Goal: Task Accomplishment & Management: Use online tool/utility

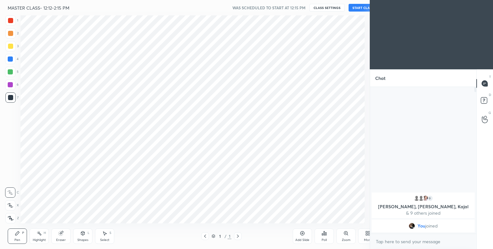
scroll to position [31887, 31751]
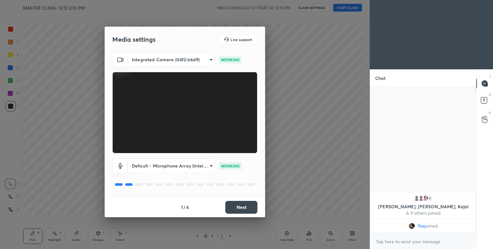
click at [236, 210] on button "Next" at bounding box center [241, 207] width 32 height 13
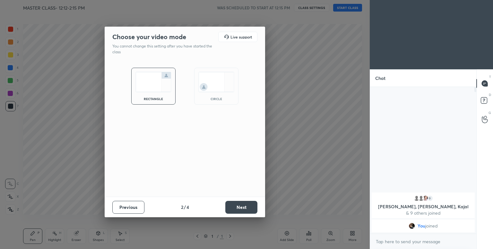
click at [222, 71] on div "circle" at bounding box center [216, 86] width 44 height 37
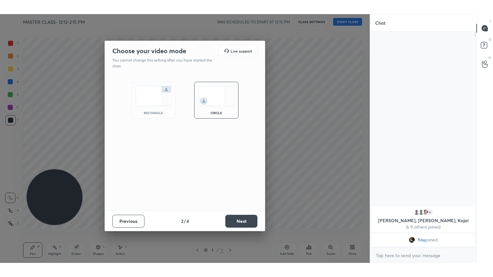
scroll to position [161, 104]
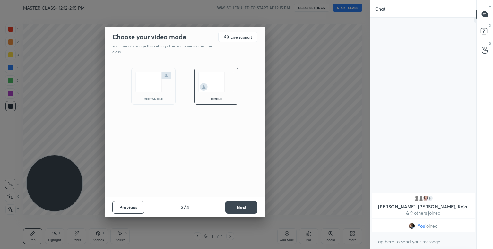
click at [244, 207] on button "Next" at bounding box center [241, 207] width 32 height 13
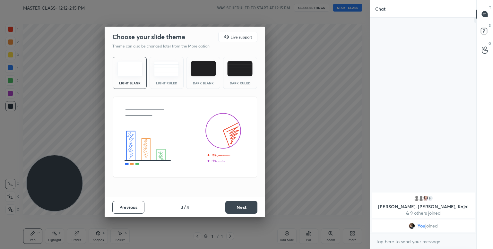
click at [233, 207] on button "Next" at bounding box center [241, 207] width 32 height 13
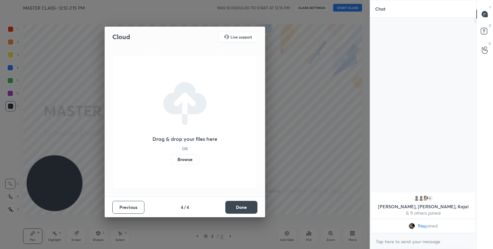
click at [181, 161] on label "Browse" at bounding box center [185, 159] width 29 height 10
click at [171, 161] on input "Browse" at bounding box center [171, 159] width 0 height 10
click at [246, 203] on button "Done" at bounding box center [241, 207] width 32 height 13
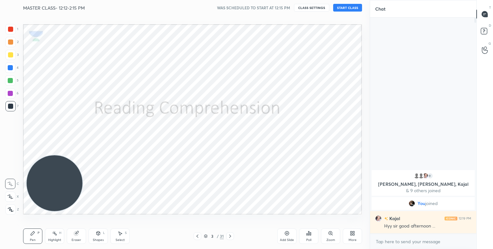
click at [353, 7] on button "START CLASS" at bounding box center [347, 8] width 29 height 8
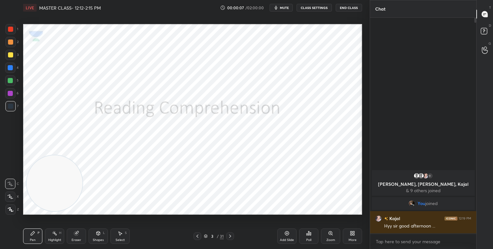
click at [356, 239] on div "More" at bounding box center [353, 239] width 8 height 3
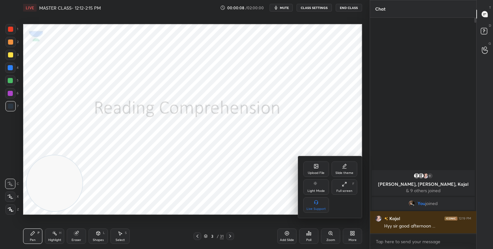
click at [341, 187] on div "Full screen F" at bounding box center [345, 186] width 26 height 15
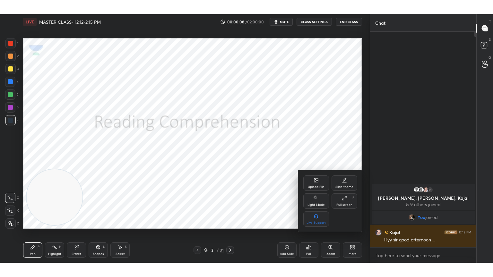
scroll to position [189, 104]
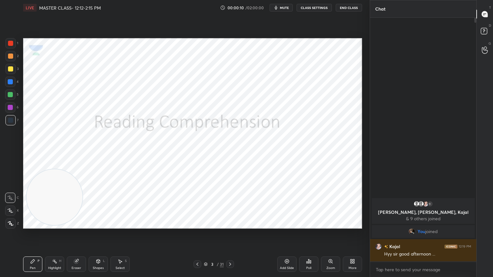
click at [10, 222] on icon at bounding box center [10, 224] width 5 height 4
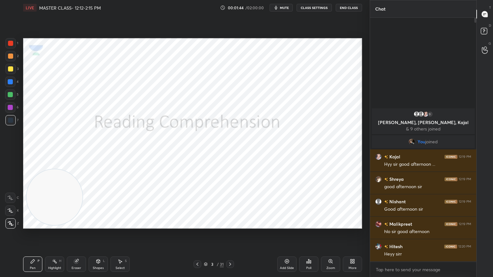
click at [73, 249] on div "Eraser" at bounding box center [77, 268] width 10 height 3
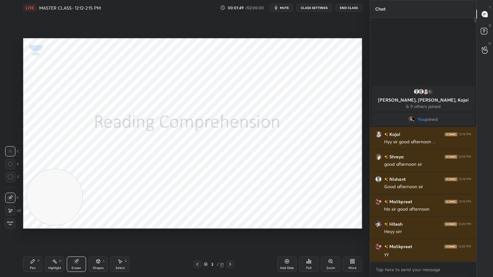
click at [13, 210] on div at bounding box center [10, 211] width 10 height 10
click at [30, 249] on div "Pen P" at bounding box center [32, 264] width 19 height 15
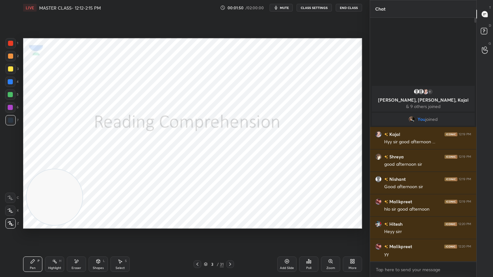
click at [9, 43] on div at bounding box center [10, 43] width 5 height 5
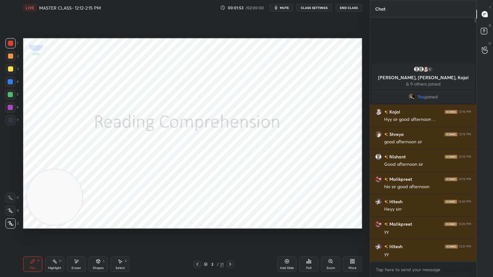
click at [286, 249] on div "Add Slide" at bounding box center [286, 264] width 19 height 15
click at [75, 249] on div "Eraser" at bounding box center [76, 264] width 19 height 15
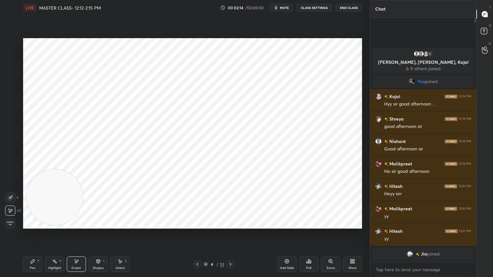
click at [36, 249] on div "Pen P" at bounding box center [32, 264] width 19 height 15
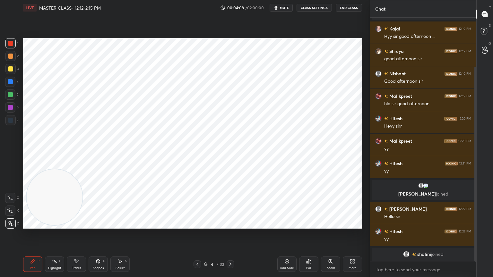
scroll to position [61, 0]
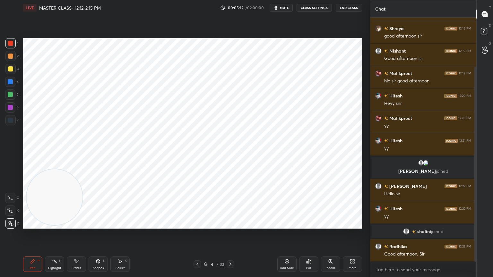
click at [285, 249] on div "Add Slide" at bounding box center [287, 268] width 14 height 3
click at [289, 249] on icon at bounding box center [286, 261] width 5 height 5
click at [289, 249] on div "Add Slide" at bounding box center [286, 264] width 19 height 15
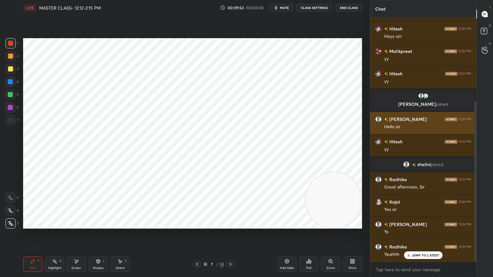
scroll to position [151, 0]
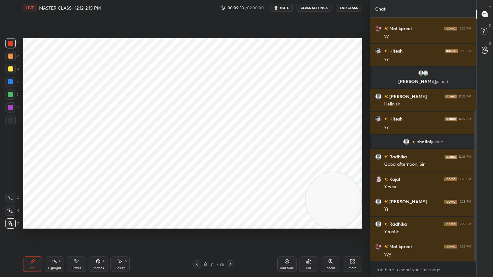
click at [304, 249] on div "Poll" at bounding box center [308, 264] width 19 height 36
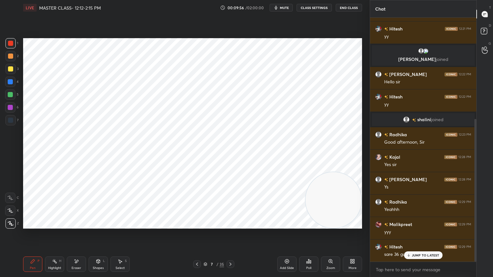
click at [284, 249] on div "Add Slide" at bounding box center [286, 264] width 19 height 15
click at [6, 121] on div at bounding box center [10, 120] width 10 height 10
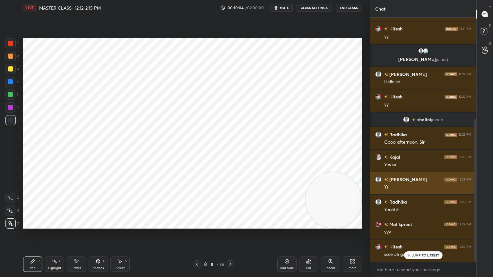
scroll to position [189, 0]
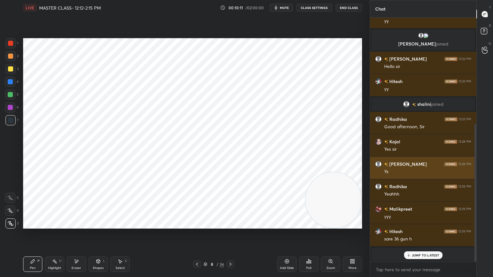
click at [15, 44] on div at bounding box center [10, 43] width 10 height 10
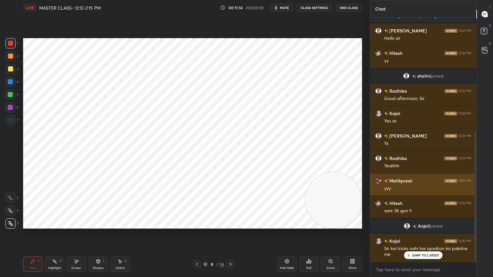
scroll to position [223, 0]
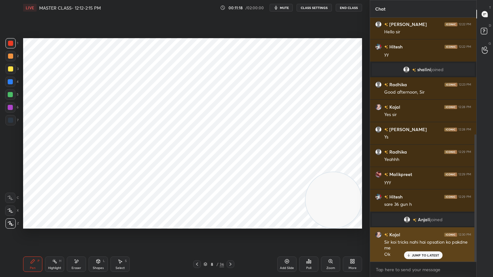
click at [378, 235] on img "grid" at bounding box center [378, 235] width 6 height 6
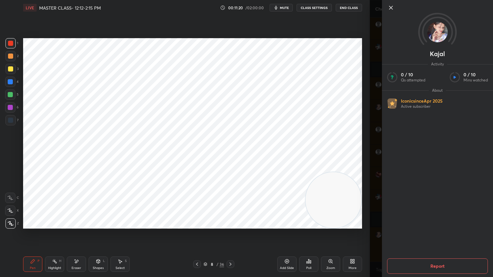
click at [392, 8] on icon at bounding box center [391, 8] width 8 height 8
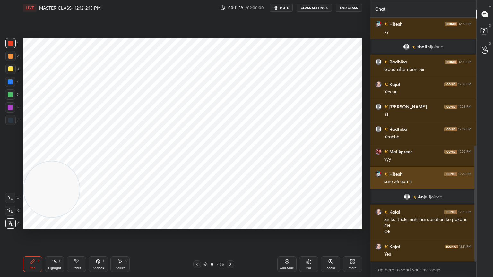
scroll to position [268, 0]
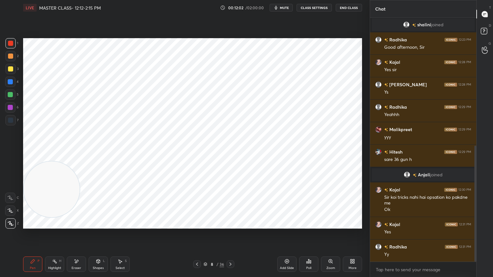
click at [79, 249] on div "Eraser" at bounding box center [76, 264] width 19 height 15
click at [35, 249] on div "Pen" at bounding box center [33, 268] width 6 height 3
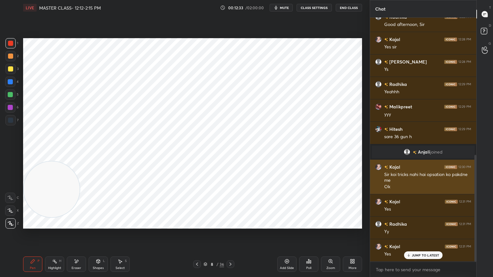
scroll to position [313, 0]
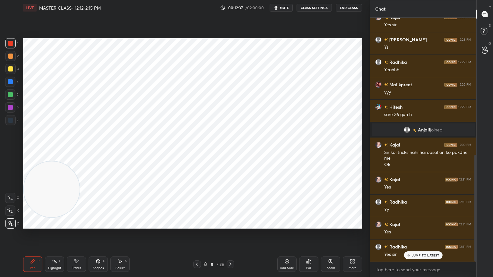
click at [13, 118] on div at bounding box center [10, 120] width 10 height 10
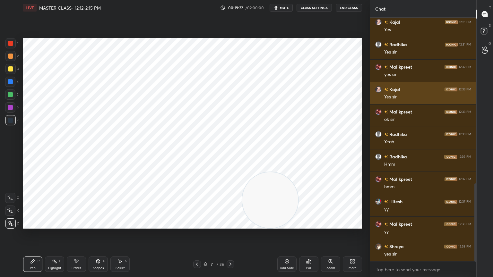
scroll to position [538, 0]
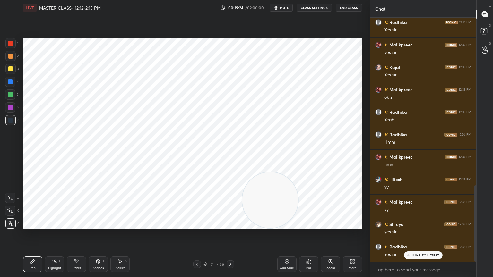
click at [236, 249] on div "Pen P Highlight H Eraser Shapes L Select S 7 / 36 Add Slide Poll Zoom More" at bounding box center [192, 265] width 339 height 26
click at [229, 249] on icon at bounding box center [230, 264] width 5 height 5
click at [229, 249] on div at bounding box center [231, 265] width 8 height 8
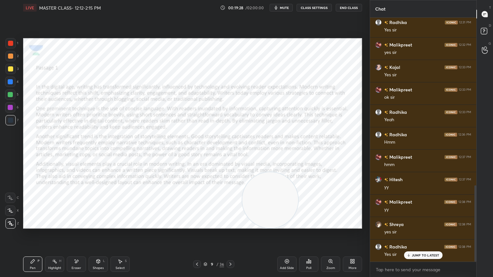
click at [194, 249] on icon at bounding box center [196, 264] width 5 height 5
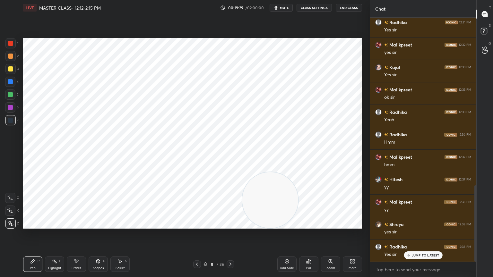
click at [289, 249] on icon at bounding box center [286, 261] width 5 height 5
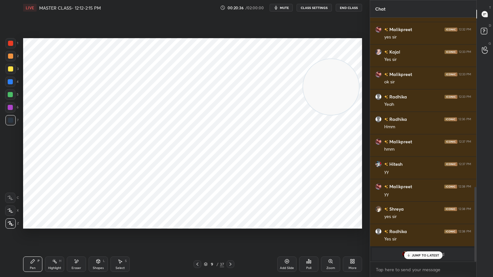
click at [10, 41] on div at bounding box center [10, 43] width 5 height 5
click at [78, 249] on div "Eraser" at bounding box center [76, 264] width 19 height 15
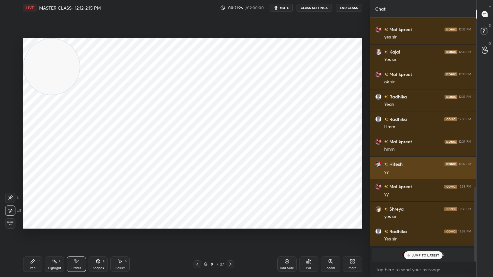
click at [34, 249] on div "Pen" at bounding box center [33, 268] width 6 height 3
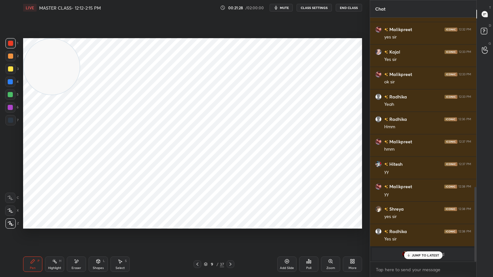
click at [56, 249] on div "Highlight H" at bounding box center [54, 264] width 19 height 15
click at [70, 249] on div "Eraser" at bounding box center [76, 264] width 19 height 15
click at [31, 249] on div "Pen P" at bounding box center [32, 264] width 19 height 15
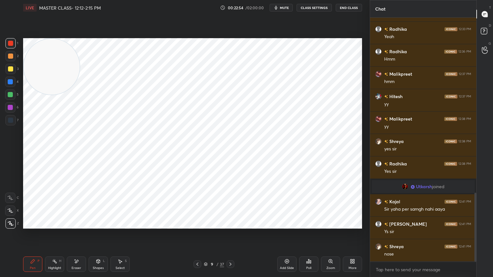
scroll to position [643, 0]
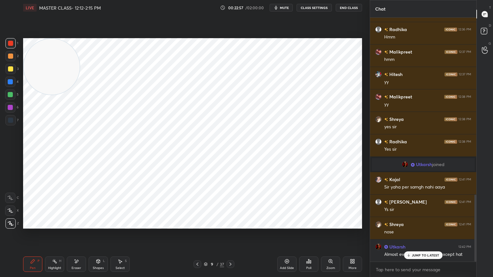
click at [421, 249] on p "JUMP TO LATEST" at bounding box center [426, 256] width 28 height 4
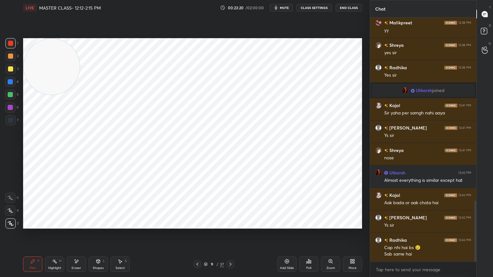
scroll to position [733, 0]
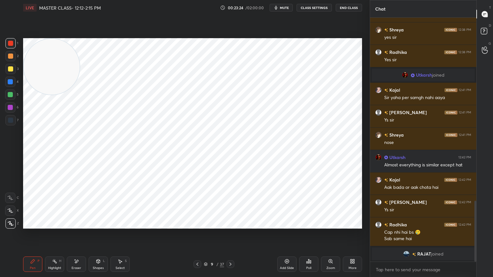
click at [334, 249] on div "Add Slide Poll Zoom More" at bounding box center [319, 264] width 85 height 36
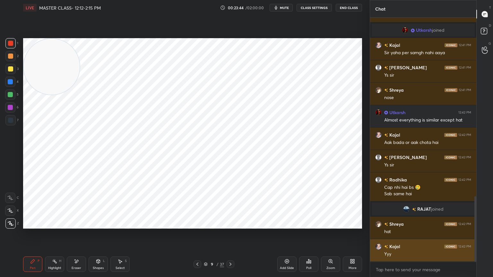
scroll to position [687, 0]
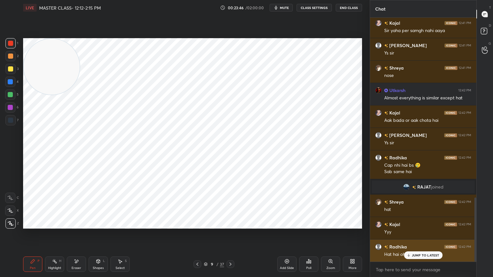
click at [430, 249] on p "JUMP TO LATEST" at bounding box center [426, 256] width 28 height 4
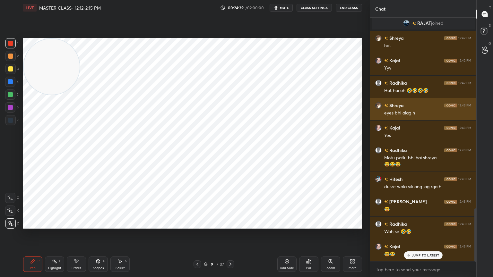
scroll to position [873, 0]
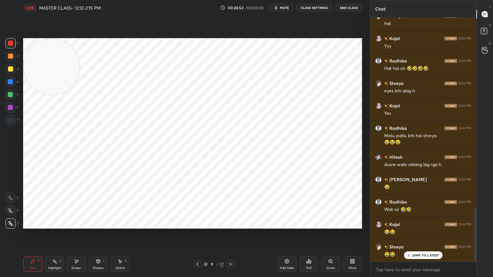
click at [78, 249] on div "Eraser" at bounding box center [77, 268] width 10 height 3
click at [34, 249] on icon at bounding box center [32, 261] width 5 height 5
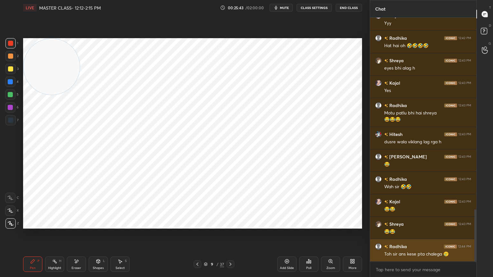
scroll to position [902, 0]
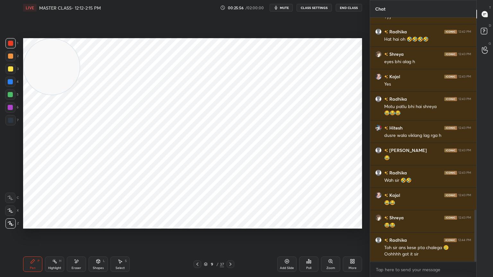
click at [74, 249] on icon at bounding box center [76, 261] width 5 height 5
click at [31, 249] on icon at bounding box center [33, 262] width 4 height 4
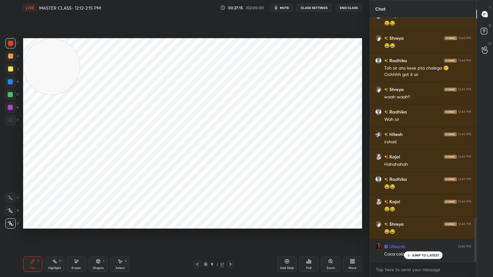
scroll to position [1104, 0]
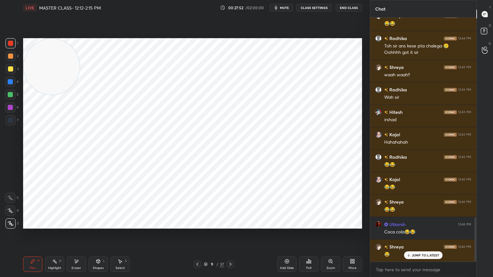
click at [71, 249] on div "Eraser" at bounding box center [76, 264] width 19 height 15
click at [27, 249] on div "Pen P" at bounding box center [32, 264] width 19 height 15
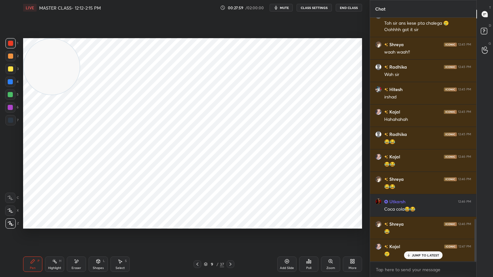
scroll to position [1149, 0]
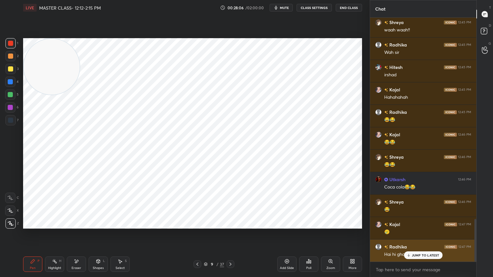
click at [424, 249] on p "JUMP TO LATEST" at bounding box center [426, 256] width 28 height 4
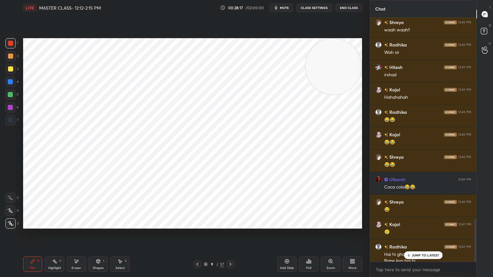
scroll to position [1155, 0]
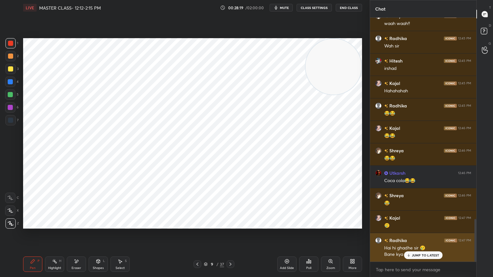
click at [421, 249] on p "JUMP TO LATEST" at bounding box center [426, 256] width 28 height 4
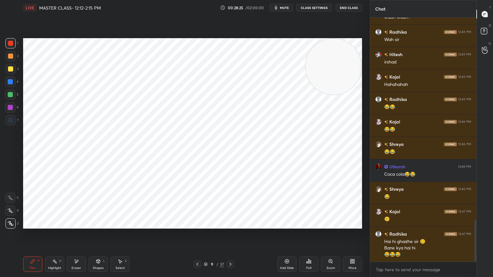
scroll to position [1185, 0]
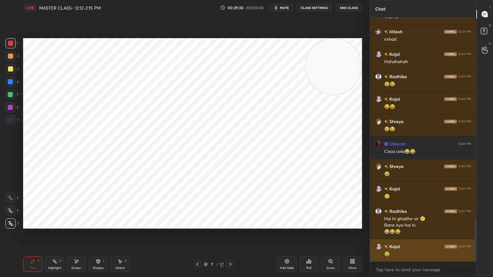
click at [362, 203] on div "Setting up your live class Poll for secs No correct answer Start poll" at bounding box center [193, 133] width 344 height 236
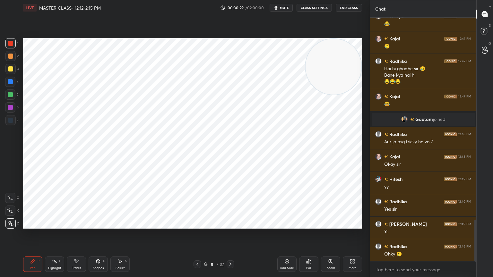
scroll to position [16, 0]
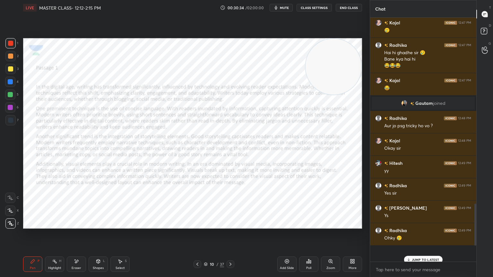
drag, startPoint x: 345, startPoint y: 80, endPoint x: 372, endPoint y: 277, distance: 199.1
click at [372, 249] on div "1 2 3 4 5 6 7 C X Z E E Erase all H H LIVE MASTER CLASS- 12:12-2:15 PM 00:30:34…" at bounding box center [246, 138] width 493 height 277
click at [231, 249] on div "Pen P Highlight H Eraser Shapes L Select S 12 / 37 Add Slide Poll Zoom More" at bounding box center [192, 265] width 339 height 26
click at [231, 249] on icon at bounding box center [230, 264] width 5 height 5
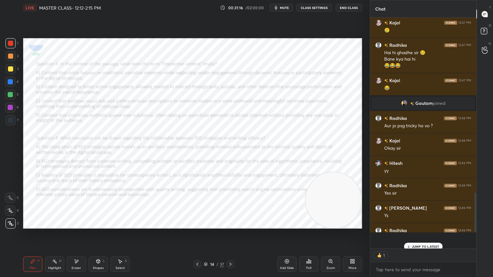
scroll to position [229, 104]
click at [230, 249] on icon at bounding box center [230, 264] width 5 height 5
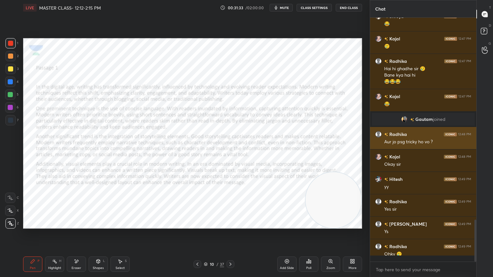
scroll to position [1171, 0]
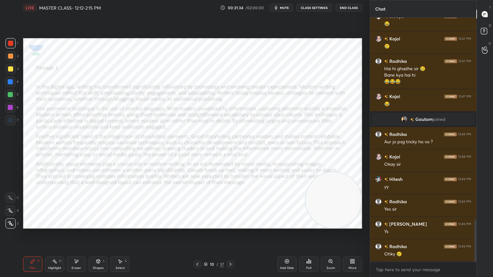
click at [288, 10] on button "mute" at bounding box center [281, 8] width 23 height 8
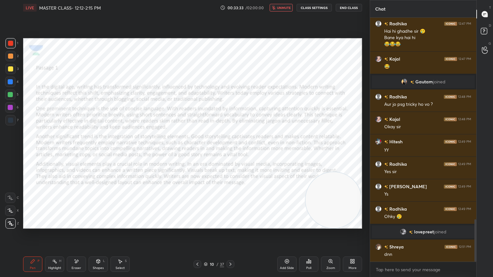
scroll to position [1167, 0]
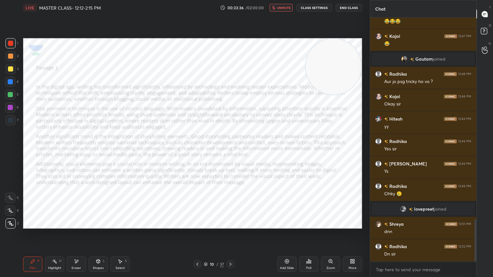
drag, startPoint x: 329, startPoint y: 205, endPoint x: 363, endPoint y: 62, distance: 147.4
click at [363, 62] on div "Setting up your live class Poll for secs No correct answer Start poll" at bounding box center [193, 133] width 344 height 236
click at [288, 7] on span "unmute" at bounding box center [284, 7] width 14 height 4
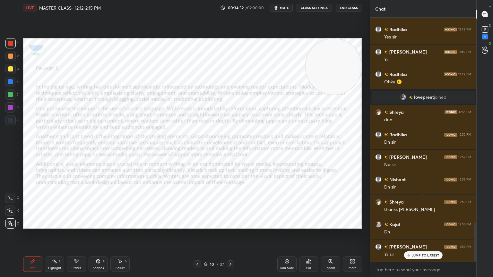
scroll to position [1301, 0]
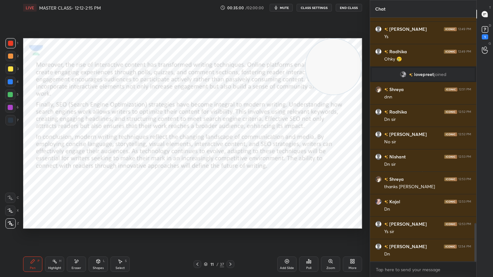
drag, startPoint x: 335, startPoint y: 58, endPoint x: 433, endPoint y: 277, distance: 239.9
click at [433, 249] on div "1 2 3 4 5 6 7 C X Z E E Erase all H H LIVE MASTER CLASS- 12:12-2:15 PM 00:35:00…" at bounding box center [246, 138] width 493 height 277
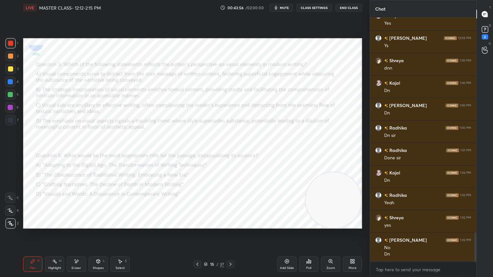
scroll to position [1815, 0]
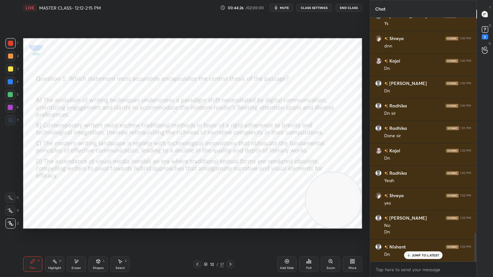
click at [312, 249] on div "Poll" at bounding box center [308, 264] width 19 height 15
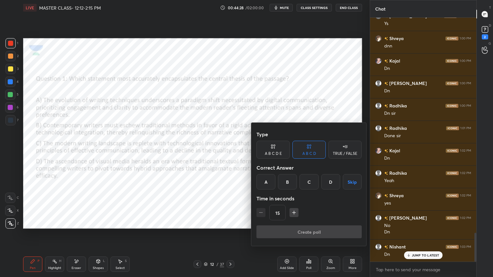
click at [268, 181] on div "A" at bounding box center [265, 181] width 19 height 15
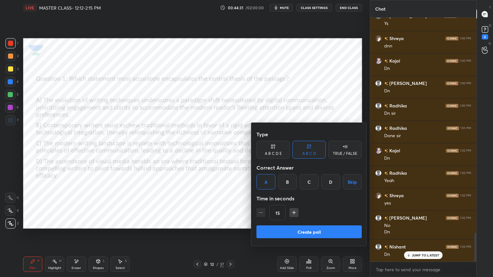
click at [275, 229] on button "Create poll" at bounding box center [308, 232] width 105 height 13
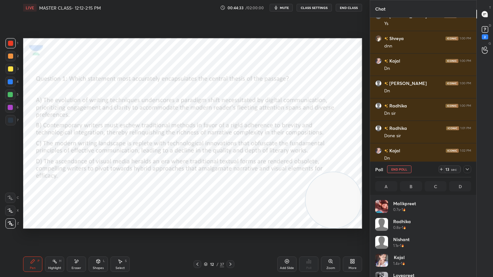
scroll to position [75, 94]
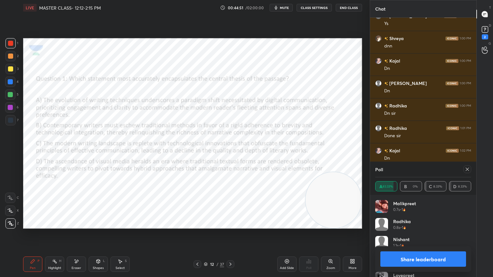
click at [231, 249] on icon at bounding box center [230, 264] width 5 height 5
click at [468, 168] on icon at bounding box center [467, 169] width 5 height 5
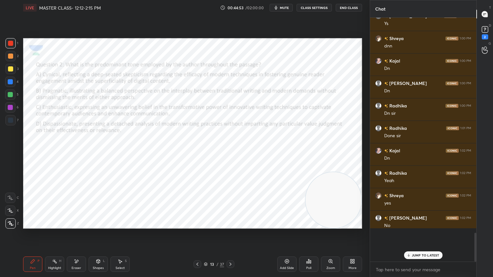
scroll to position [0, 0]
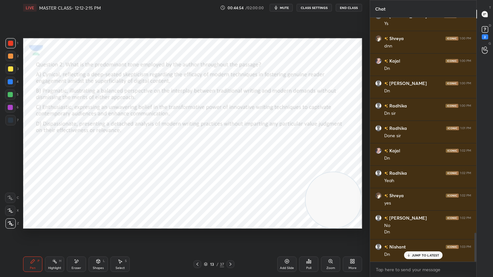
click at [314, 249] on div "Poll" at bounding box center [308, 264] width 19 height 15
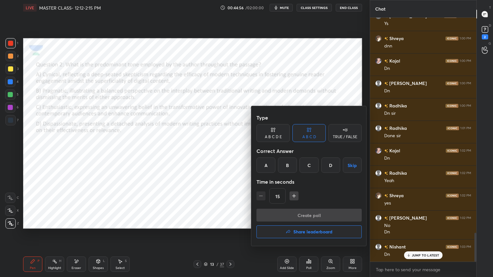
click at [311, 166] on div "C" at bounding box center [308, 165] width 19 height 15
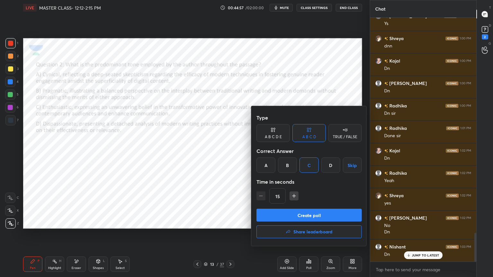
click at [301, 213] on button "Create poll" at bounding box center [308, 215] width 105 height 13
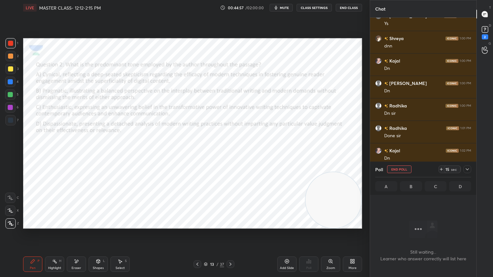
scroll to position [2, 2]
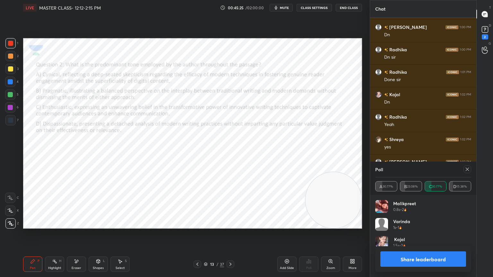
click at [230, 249] on icon at bounding box center [230, 264] width 5 height 5
click at [467, 168] on icon at bounding box center [467, 169] width 5 height 5
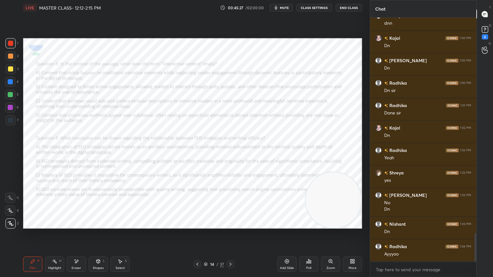
click at [307, 249] on icon at bounding box center [308, 261] width 5 height 5
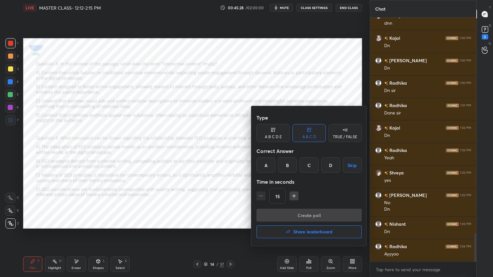
click at [289, 166] on div "B" at bounding box center [287, 165] width 19 height 15
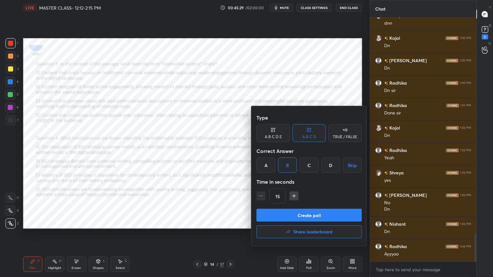
click at [298, 213] on button "Create poll" at bounding box center [308, 215] width 105 height 13
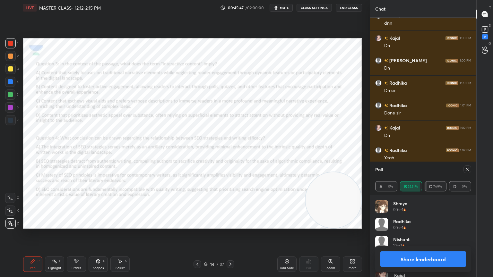
click at [467, 169] on icon at bounding box center [467, 169] width 5 height 5
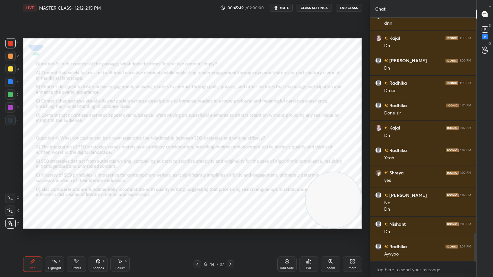
click at [307, 249] on icon at bounding box center [307, 263] width 1 height 2
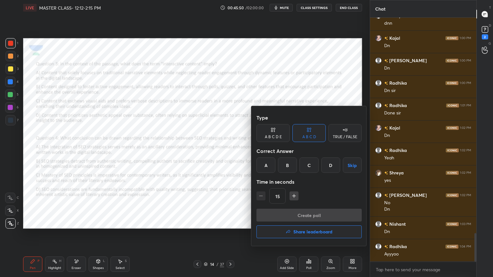
click at [308, 167] on div "C" at bounding box center [308, 165] width 19 height 15
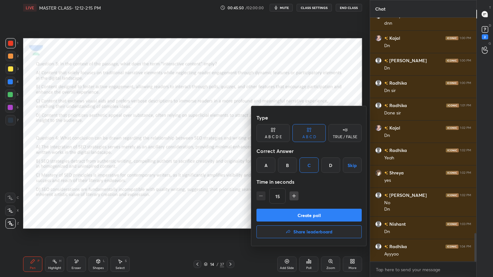
click at [303, 215] on button "Create poll" at bounding box center [308, 215] width 105 height 13
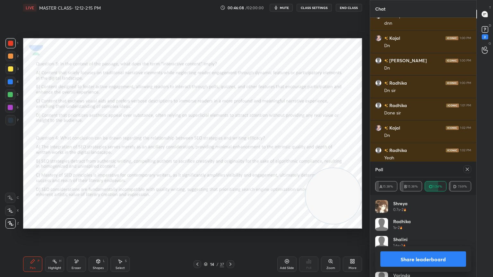
click at [230, 249] on icon at bounding box center [230, 264] width 2 height 3
click at [470, 170] on div at bounding box center [467, 170] width 8 height 8
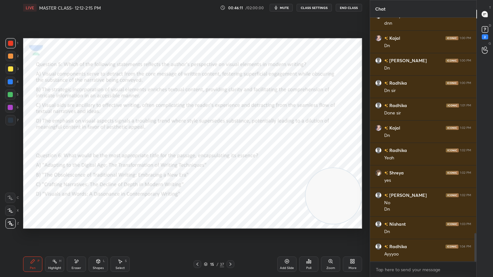
click at [305, 249] on div "Poll" at bounding box center [308, 264] width 19 height 15
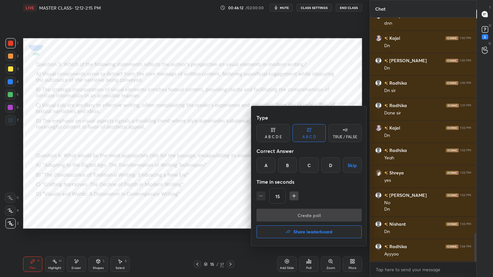
click at [284, 165] on div "B" at bounding box center [287, 165] width 19 height 15
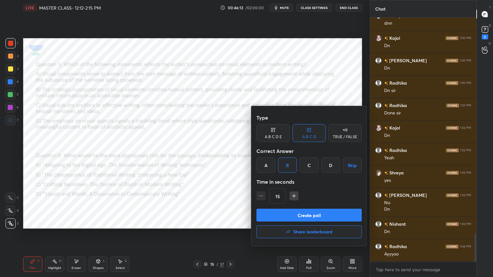
click at [296, 212] on button "Create poll" at bounding box center [308, 215] width 105 height 13
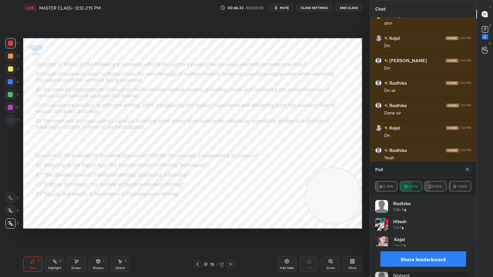
click at [468, 167] on icon at bounding box center [467, 169] width 5 height 5
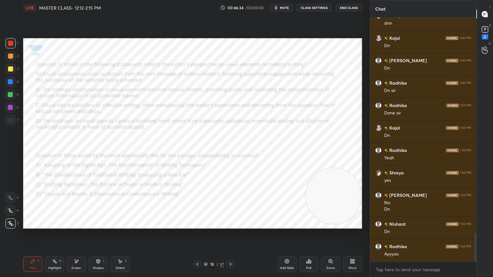
click at [315, 249] on div "Poll" at bounding box center [308, 264] width 19 height 15
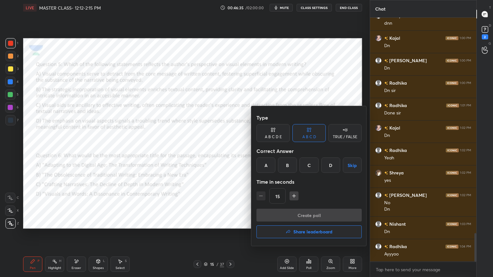
click at [260, 163] on div "A" at bounding box center [265, 165] width 19 height 15
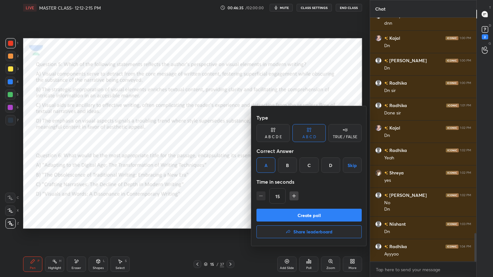
click at [284, 216] on button "Create poll" at bounding box center [308, 215] width 105 height 13
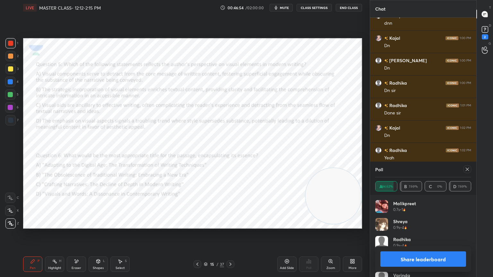
click at [468, 168] on icon at bounding box center [467, 169] width 5 height 5
type textarea "x"
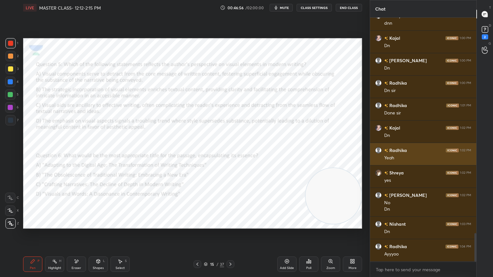
click at [197, 249] on icon at bounding box center [197, 264] width 5 height 5
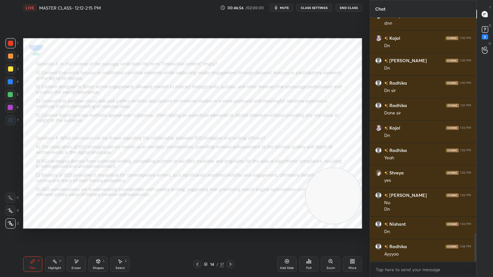
click at [197, 249] on icon at bounding box center [197, 264] width 5 height 5
click at [196, 249] on icon at bounding box center [197, 264] width 5 height 5
click at [197, 249] on div at bounding box center [198, 265] width 8 height 8
click at [197, 249] on icon at bounding box center [197, 264] width 5 height 5
click at [230, 249] on icon at bounding box center [230, 264] width 5 height 5
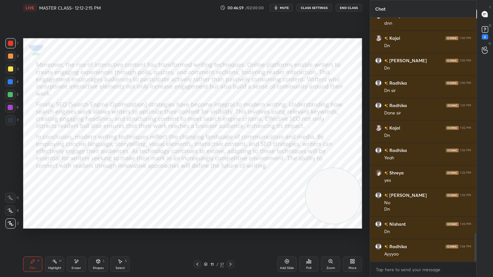
click at [200, 249] on div at bounding box center [198, 265] width 8 height 8
click at [310, 249] on div "Poll" at bounding box center [308, 264] width 19 height 15
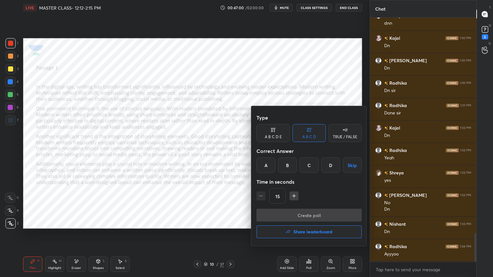
click at [312, 232] on h4 "Share leaderboard" at bounding box center [312, 232] width 39 height 4
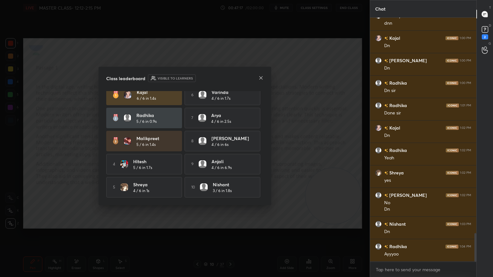
click at [262, 78] on icon at bounding box center [260, 77] width 5 height 5
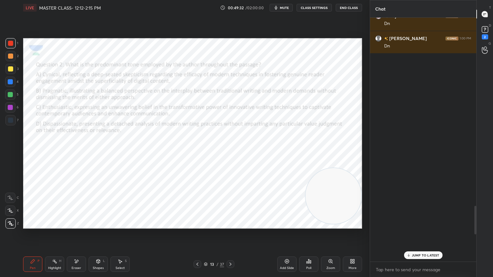
scroll to position [1624, 0]
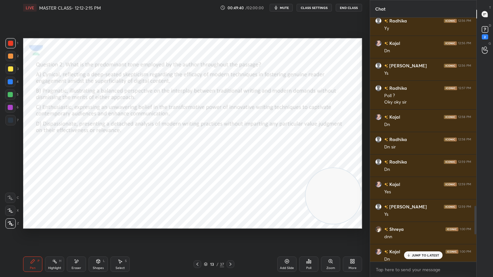
click at [414, 249] on p "JUMP TO LATEST" at bounding box center [426, 256] width 28 height 4
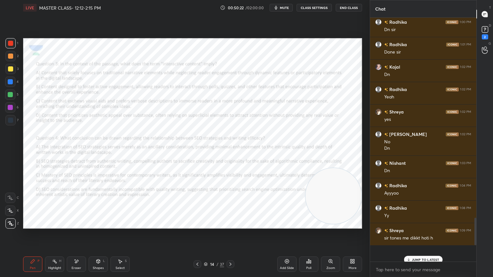
scroll to position [0, 0]
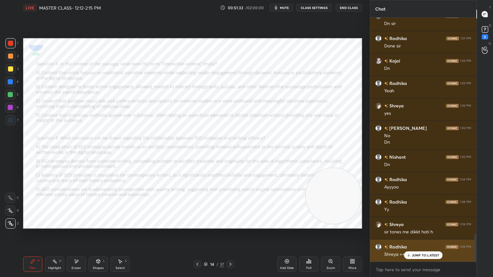
click at [427, 249] on div "JUMP TO LATEST" at bounding box center [423, 256] width 39 height 8
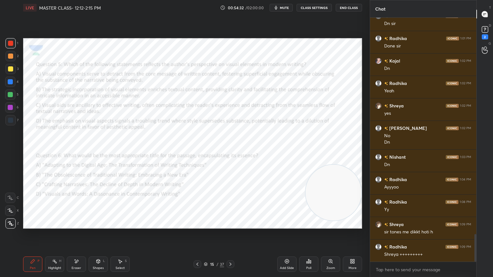
click at [232, 249] on icon at bounding box center [230, 264] width 5 height 5
click at [235, 249] on div "16 / 37" at bounding box center [213, 265] width 127 height 8
click at [231, 249] on icon at bounding box center [230, 264] width 5 height 5
click at [230, 249] on icon at bounding box center [230, 264] width 2 height 3
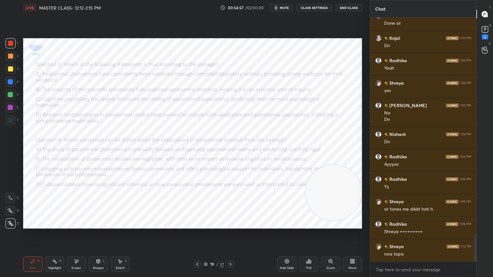
click at [231, 249] on icon at bounding box center [230, 264] width 5 height 5
click at [286, 9] on span "mute" at bounding box center [284, 7] width 9 height 4
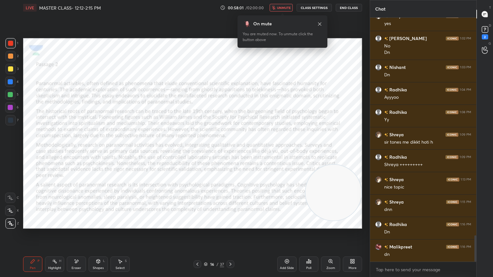
scroll to position [2018, 0]
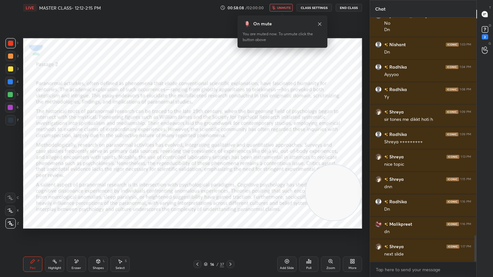
click at [286, 9] on span "unmute" at bounding box center [284, 7] width 14 height 4
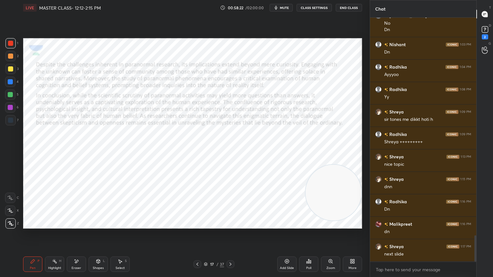
click at [286, 9] on span "mute" at bounding box center [284, 7] width 9 height 4
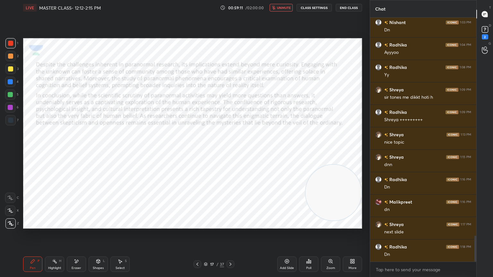
scroll to position [2063, 0]
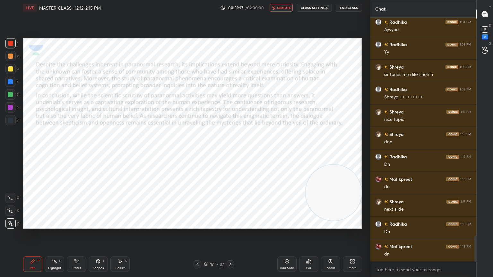
click at [286, 9] on span "unmute" at bounding box center [284, 7] width 14 height 4
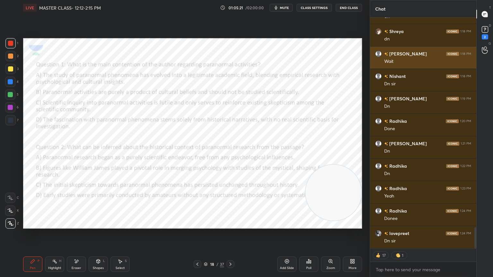
scroll to position [2323, 0]
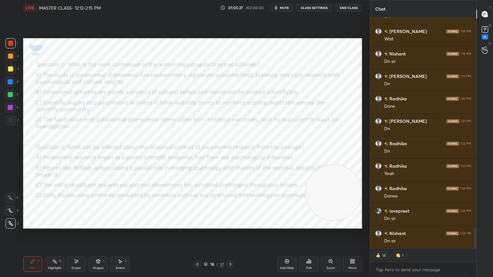
click at [307, 249] on div "Poll" at bounding box center [308, 264] width 19 height 15
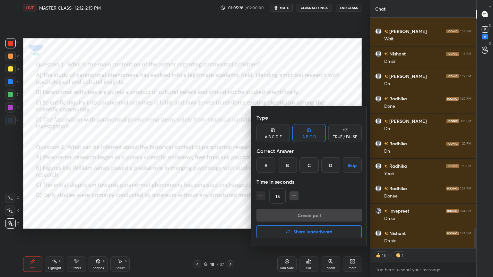
click at [266, 168] on div "A" at bounding box center [265, 165] width 19 height 15
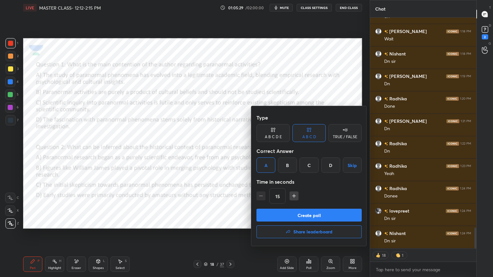
click at [286, 216] on button "Create poll" at bounding box center [308, 215] width 105 height 13
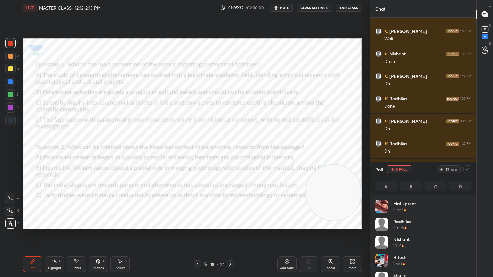
scroll to position [2343, 0]
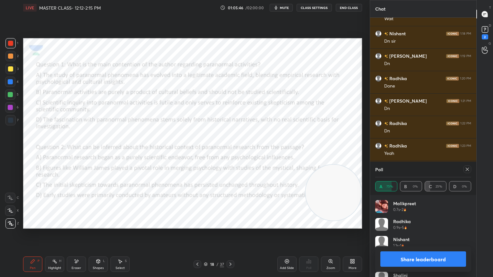
click at [467, 168] on icon at bounding box center [467, 169] width 5 height 5
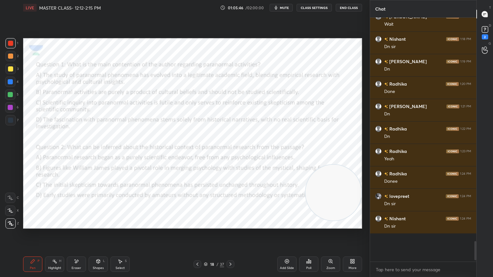
scroll to position [186, 104]
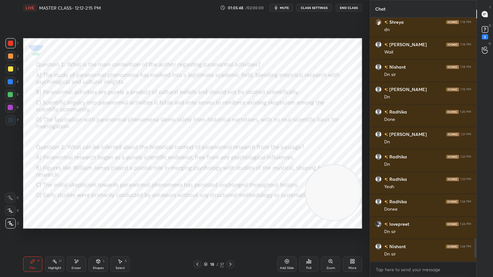
click at [311, 249] on div "Poll" at bounding box center [308, 264] width 19 height 15
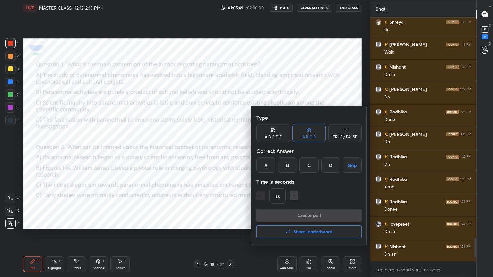
click at [289, 164] on div "B" at bounding box center [287, 165] width 19 height 15
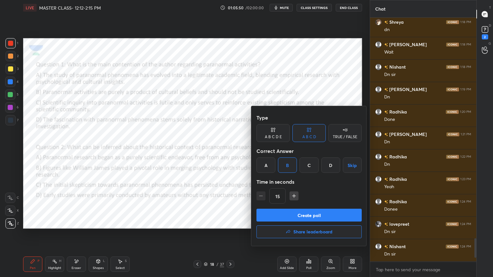
click at [281, 215] on button "Create poll" at bounding box center [308, 215] width 105 height 13
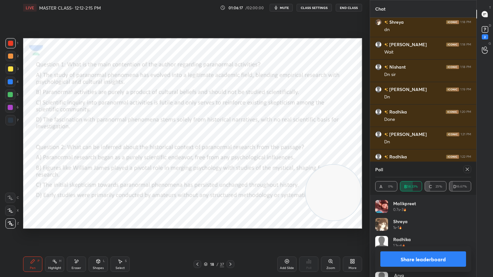
click at [231, 249] on icon at bounding box center [230, 264] width 5 height 5
click at [467, 169] on icon at bounding box center [467, 169] width 3 height 3
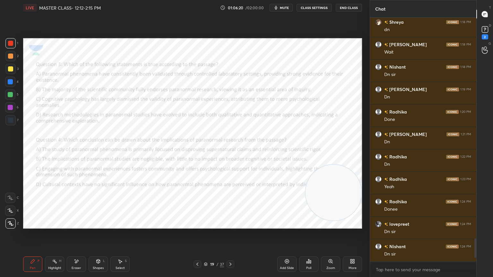
click at [312, 249] on div "Poll" at bounding box center [308, 264] width 19 height 15
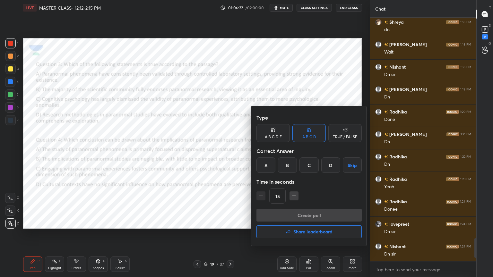
click at [332, 166] on div "D" at bounding box center [330, 165] width 19 height 15
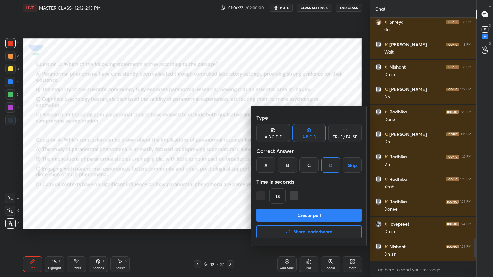
click at [318, 216] on button "Create poll" at bounding box center [308, 215] width 105 height 13
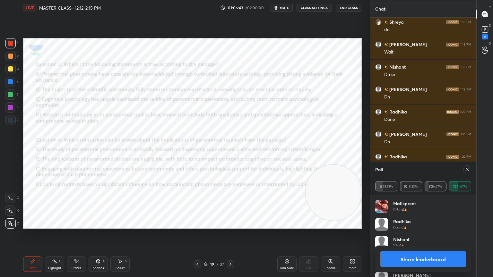
click at [469, 168] on icon at bounding box center [467, 169] width 5 height 5
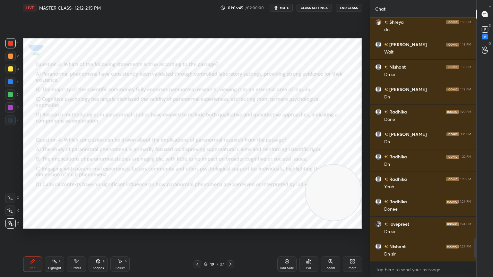
click at [310, 249] on div "Poll" at bounding box center [308, 264] width 19 height 15
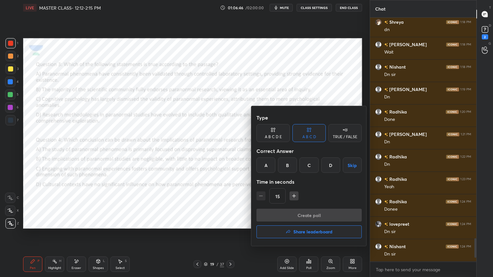
click at [310, 168] on div "C" at bounding box center [308, 165] width 19 height 15
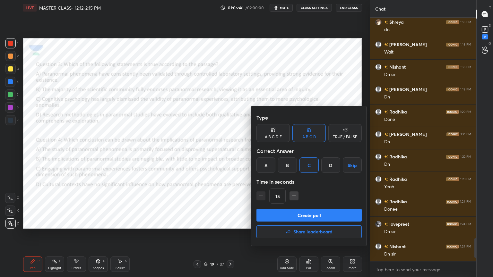
click at [315, 217] on button "Create poll" at bounding box center [308, 215] width 105 height 13
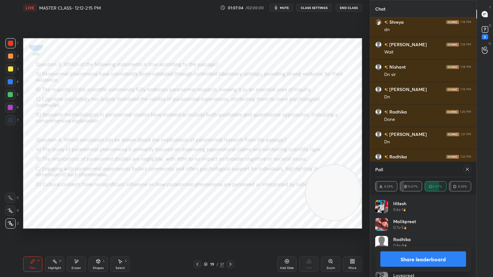
click at [234, 249] on div "19 / 37" at bounding box center [213, 265] width 127 height 8
click at [229, 249] on icon at bounding box center [230, 264] width 5 height 5
click at [469, 170] on icon at bounding box center [467, 169] width 5 height 5
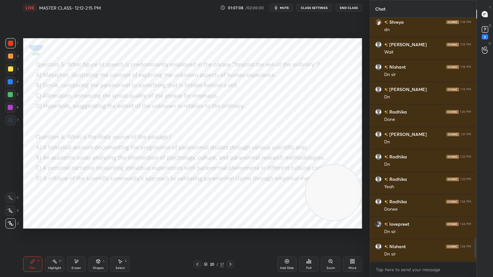
click at [312, 249] on div "Poll" at bounding box center [308, 264] width 19 height 15
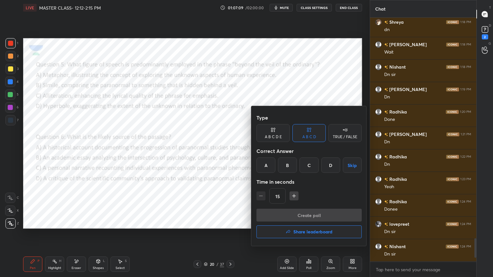
click at [267, 165] on div "A" at bounding box center [265, 165] width 19 height 15
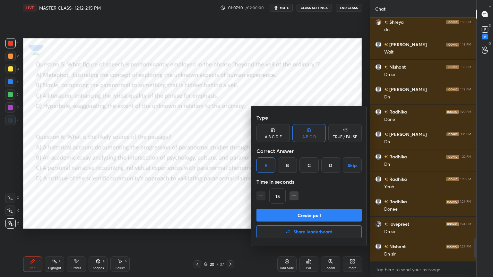
click at [293, 219] on button "Create poll" at bounding box center [308, 215] width 105 height 13
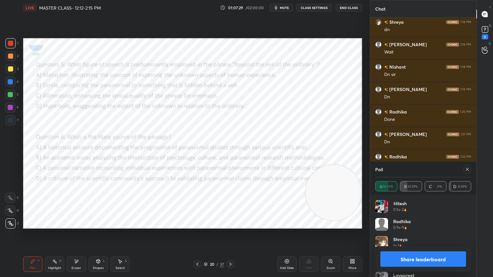
click at [467, 167] on icon at bounding box center [467, 169] width 5 height 5
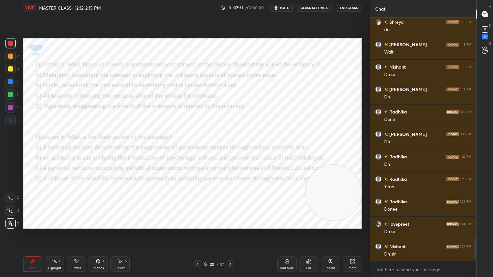
click at [307, 249] on div "Poll" at bounding box center [308, 264] width 19 height 15
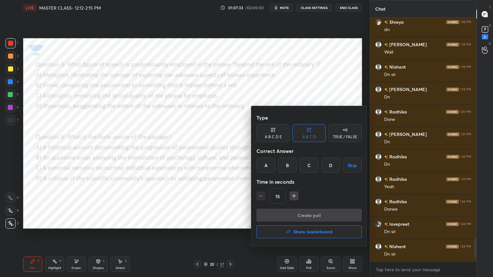
click at [289, 165] on div "B" at bounding box center [287, 165] width 19 height 15
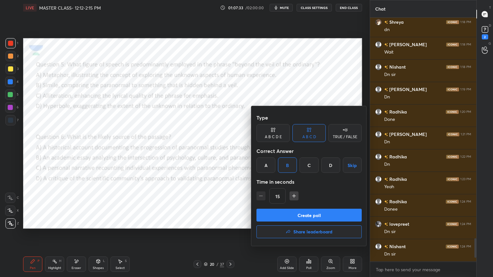
click at [283, 215] on button "Create poll" at bounding box center [308, 215] width 105 height 13
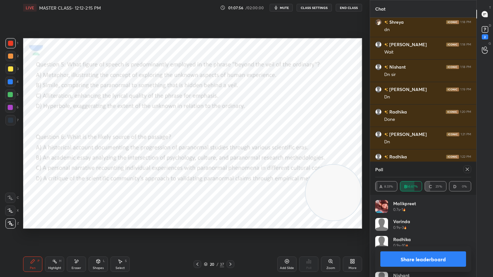
click at [465, 168] on icon at bounding box center [467, 169] width 5 height 5
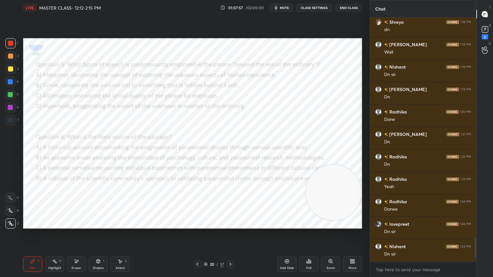
click at [311, 249] on icon at bounding box center [308, 261] width 5 height 5
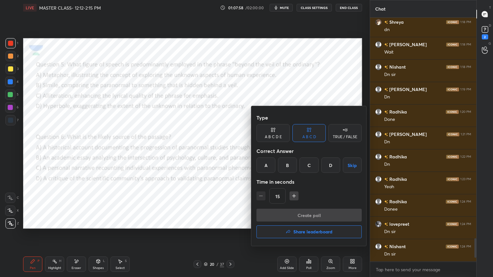
click at [318, 232] on h4 "Share leaderboard" at bounding box center [312, 232] width 39 height 4
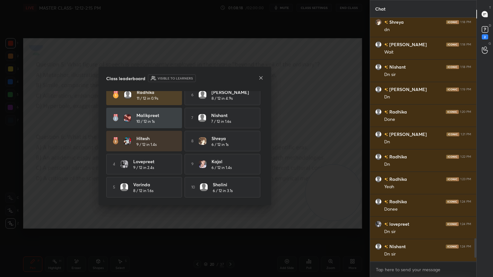
click at [262, 78] on icon at bounding box center [260, 77] width 5 height 5
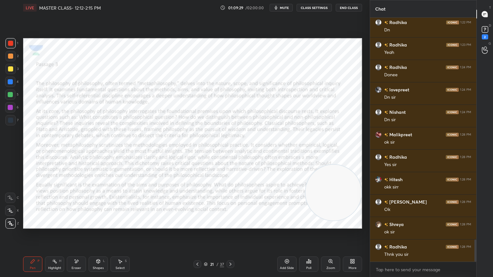
scroll to position [2467, 0]
click at [284, 9] on span "mute" at bounding box center [284, 7] width 9 height 4
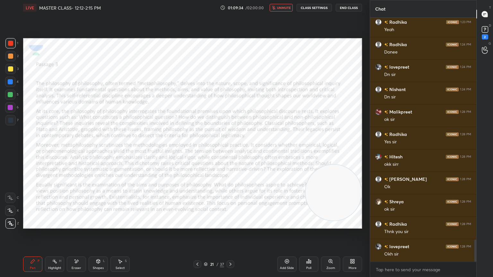
scroll to position [2489, 0]
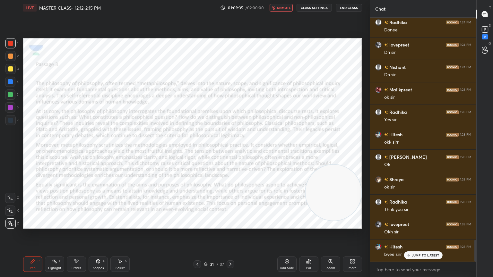
click at [350, 11] on button "End Class" at bounding box center [349, 8] width 26 height 8
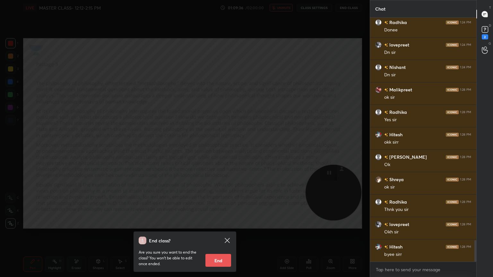
scroll to position [2512, 0]
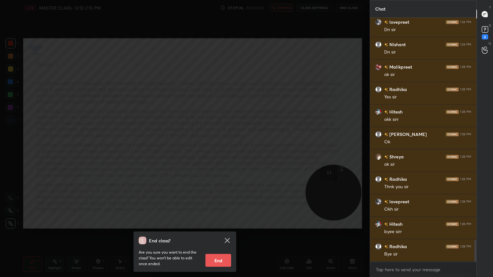
click at [221, 249] on button "End" at bounding box center [218, 260] width 26 height 13
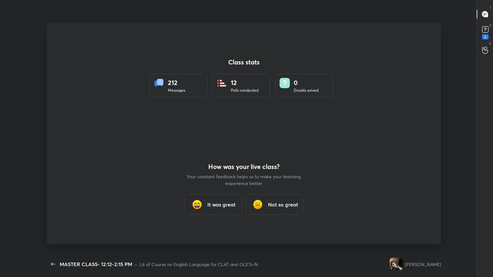
scroll to position [0, 0]
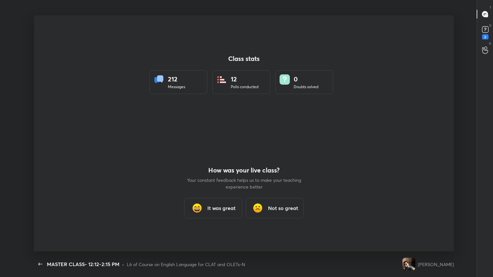
click at [215, 209] on h3 "It was great" at bounding box center [221, 208] width 28 height 8
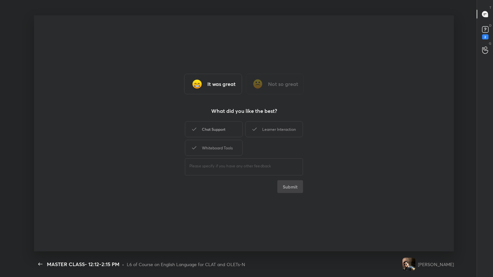
click at [198, 126] on div "Chat Support" at bounding box center [214, 129] width 58 height 16
drag, startPoint x: 257, startPoint y: 121, endPoint x: 255, endPoint y: 133, distance: 12.8
click at [255, 133] on div "Chat Support Learner Interaction Whiteboard Tools" at bounding box center [244, 138] width 118 height 37
click at [255, 133] on div "Learner Interaction" at bounding box center [274, 129] width 58 height 16
click at [222, 149] on div "Whiteboard Tools" at bounding box center [214, 148] width 58 height 16
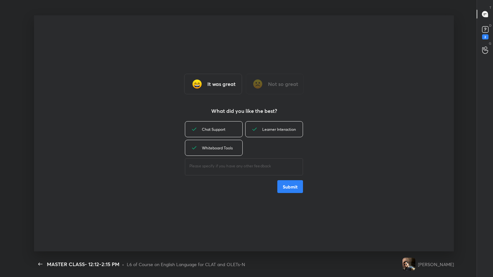
click at [289, 193] on div "It was great Not so great What did you like the best? Chat Support Learner Inte…" at bounding box center [244, 133] width 420 height 236
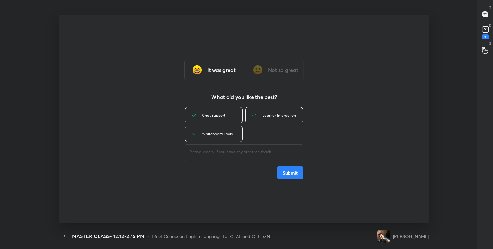
scroll to position [31887, 31607]
type textarea "x"
click at [287, 170] on button "Submit" at bounding box center [290, 172] width 26 height 13
